Goal: Find contact information: Find contact information

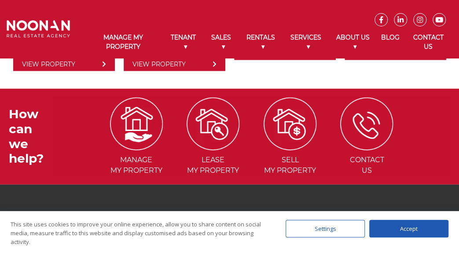
scroll to position [871, 0]
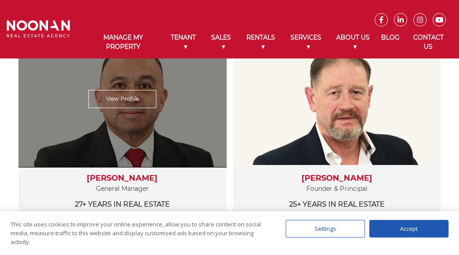
scroll to position [176, 0]
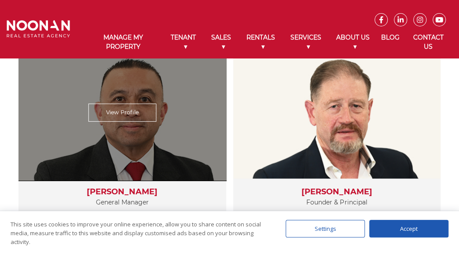
click at [131, 117] on link "View Profile" at bounding box center [122, 113] width 68 height 18
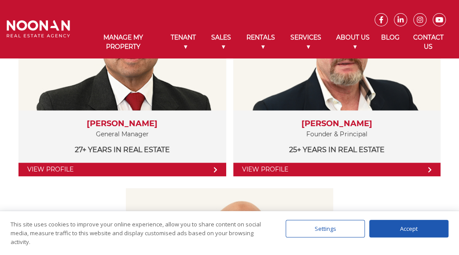
scroll to position [278, 0]
